Goal: Task Accomplishment & Management: Manage account settings

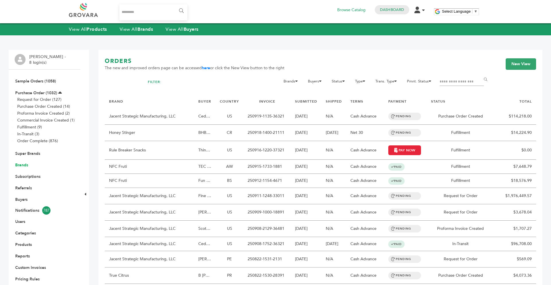
click at [23, 164] on link "Brands" at bounding box center [21, 164] width 13 height 5
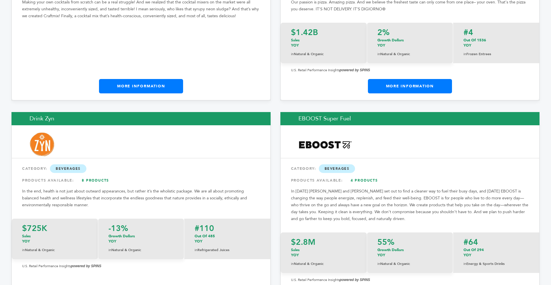
scroll to position [2902, 0]
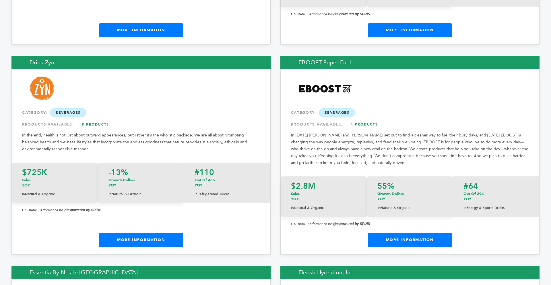
click at [147, 233] on link "More Information" at bounding box center [141, 240] width 84 height 14
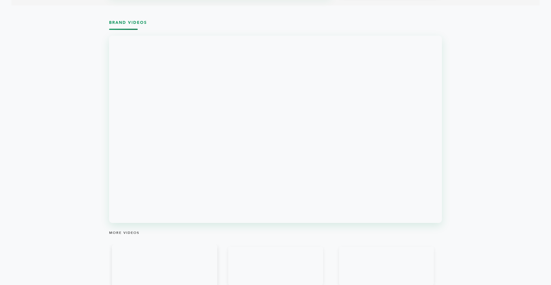
scroll to position [655, 0]
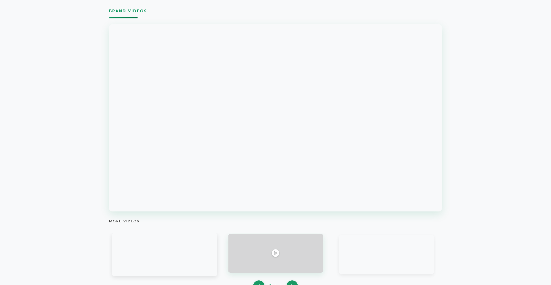
click at [237, 238] on div at bounding box center [275, 253] width 95 height 39
click at [261, 243] on div at bounding box center [275, 253] width 95 height 39
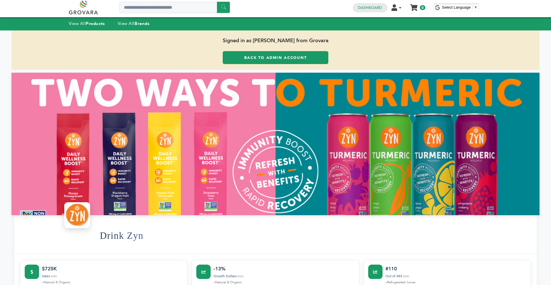
scroll to position [0, 0]
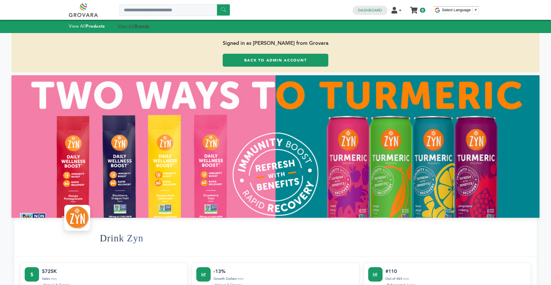
click at [134, 25] on link "View All Brands" at bounding box center [134, 26] width 32 height 6
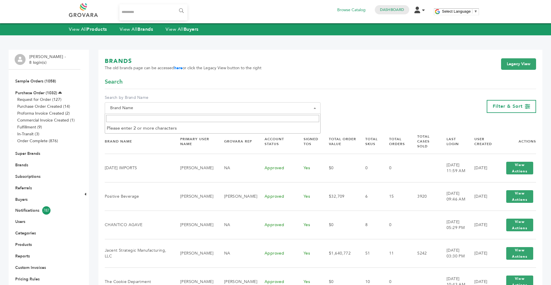
click at [157, 122] on input "Search" at bounding box center [212, 118] width 213 height 7
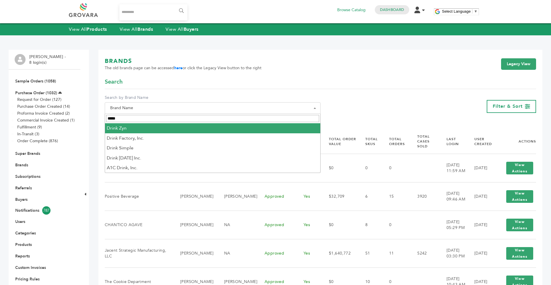
type input "*****"
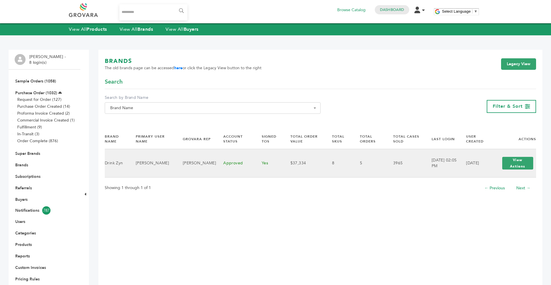
click at [500, 166] on div "View Actions View Login" at bounding box center [518, 163] width 37 height 18
click at [504, 166] on button "View Actions" at bounding box center [518, 163] width 31 height 13
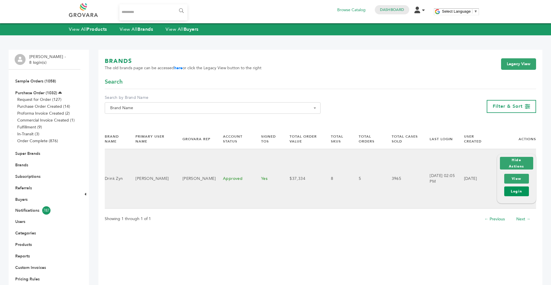
click at [513, 193] on link "Login" at bounding box center [517, 191] width 25 height 10
